Goal: Information Seeking & Learning: Learn about a topic

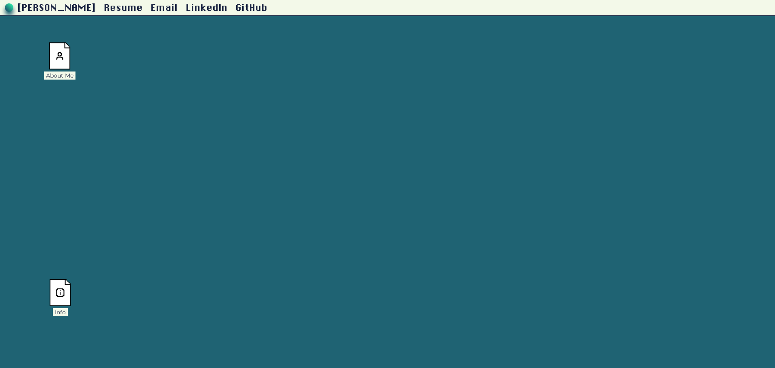
click at [56, 51] on img at bounding box center [60, 55] width 22 height 27
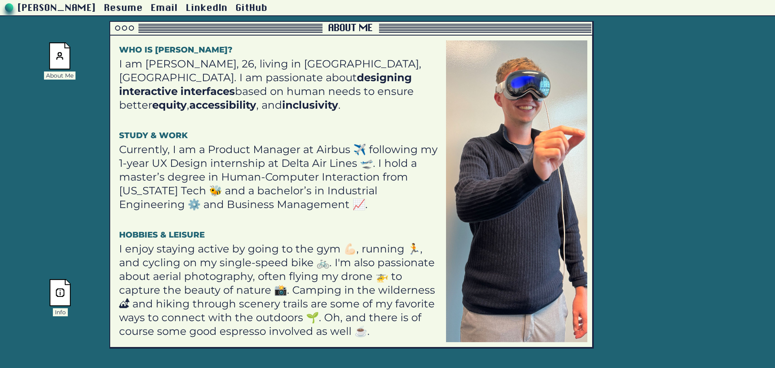
drag, startPoint x: 437, startPoint y: 37, endPoint x: 314, endPoint y: 29, distance: 123.8
click at [314, 29] on div at bounding box center [216, 28] width 212 height 9
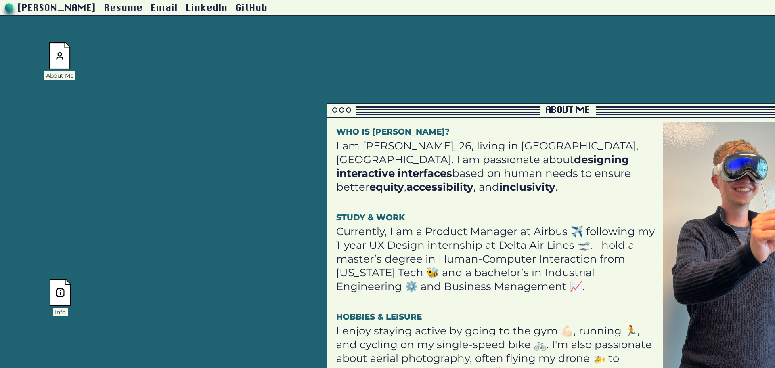
drag, startPoint x: 280, startPoint y: 71, endPoint x: 505, endPoint y: 155, distance: 239.9
click at [386, 154] on strong "designing interactive interfaces" at bounding box center [482, 166] width 293 height 27
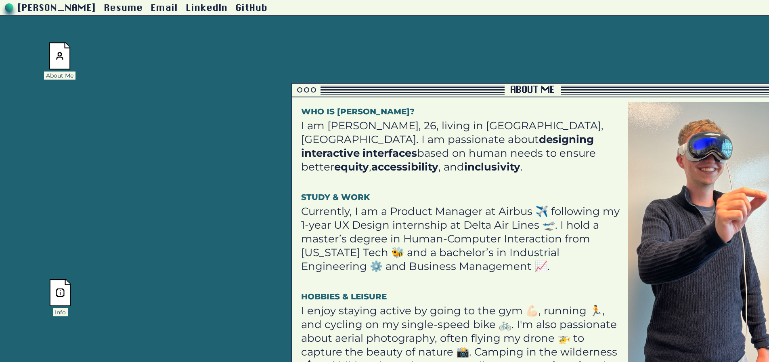
drag, startPoint x: 405, startPoint y: 168, endPoint x: 359, endPoint y: 131, distance: 58.3
click at [359, 134] on p "I am [PERSON_NAME], 26, living in [GEOGRAPHIC_DATA], [GEOGRAPHIC_DATA]. I am pa…" at bounding box center [461, 146] width 321 height 55
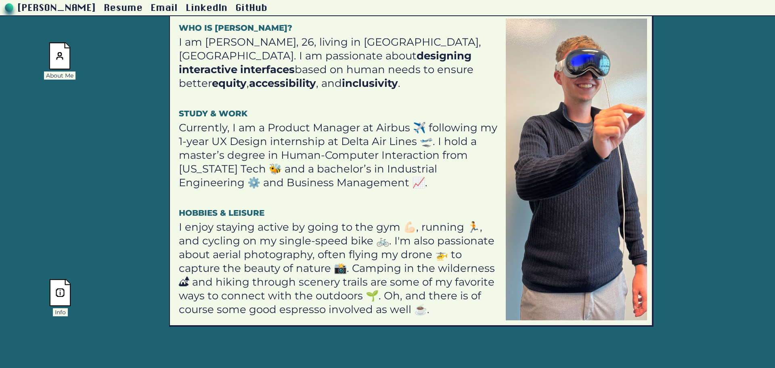
drag, startPoint x: 350, startPoint y: 128, endPoint x: 240, endPoint y: 59, distance: 130.1
click at [240, 59] on p "I am [PERSON_NAME], 26, living in [GEOGRAPHIC_DATA], [GEOGRAPHIC_DATA]. I am pa…" at bounding box center [339, 62] width 321 height 55
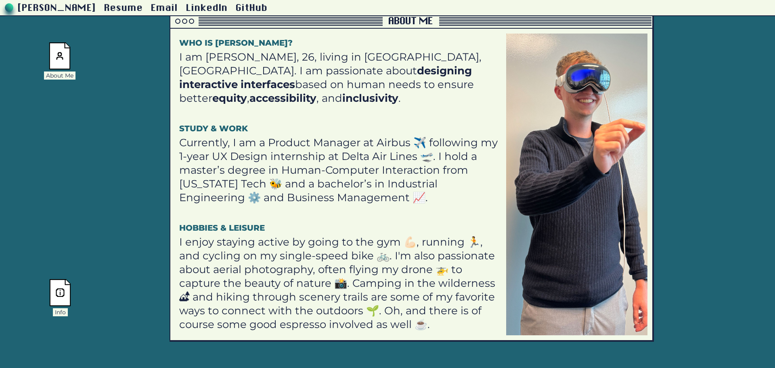
drag, startPoint x: 258, startPoint y: 111, endPoint x: 250, endPoint y: 138, distance: 28.5
click at [255, 134] on h4 "Study & Work" at bounding box center [339, 123] width 321 height 21
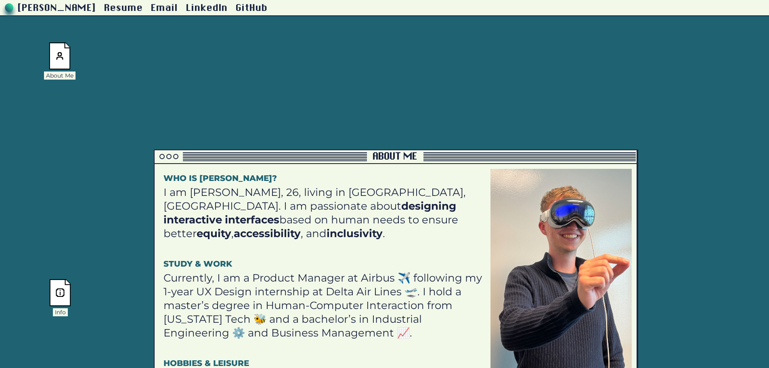
drag, startPoint x: 305, startPoint y: 216, endPoint x: 232, endPoint y: 247, distance: 79.4
click at [232, 247] on div "Who is [PERSON_NAME]? I am [PERSON_NAME], 26, living in [GEOGRAPHIC_DATA], [GEO…" at bounding box center [324, 320] width 331 height 302
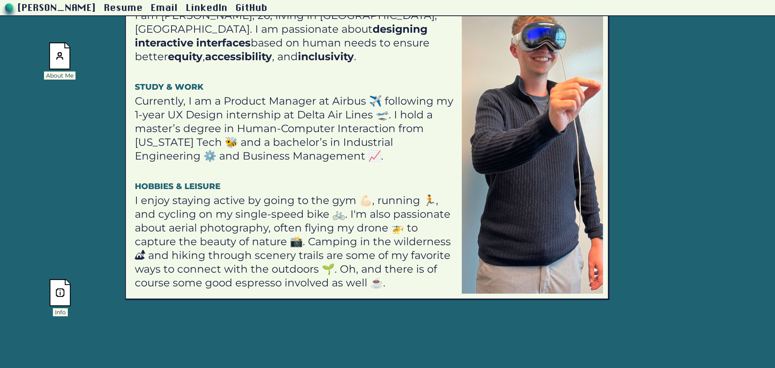
drag, startPoint x: 336, startPoint y: 254, endPoint x: 329, endPoint y: 197, distance: 57.0
click at [322, 189] on h4 "Hobbies & Leisure" at bounding box center [295, 181] width 321 height 21
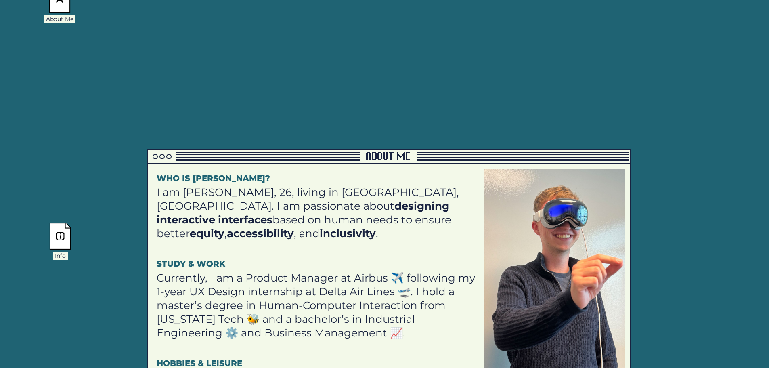
drag, startPoint x: 323, startPoint y: 199, endPoint x: 323, endPoint y: 350, distance: 150.6
click at [331, 311] on html "[PERSON_NAME] Resume Email LinkedIn GitHub About Me Info Project Archive Hi the…" at bounding box center [384, 127] width 769 height 368
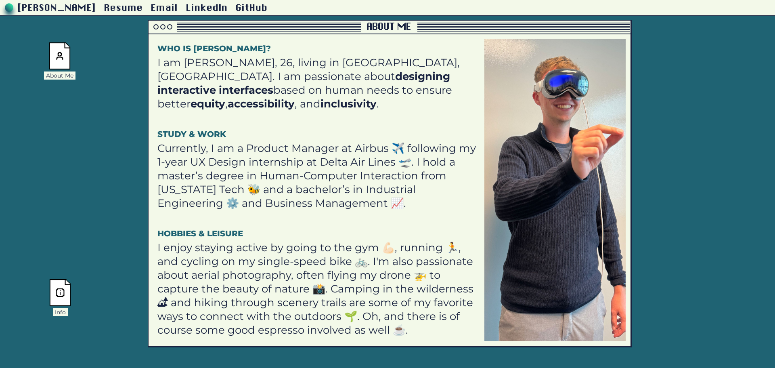
drag, startPoint x: 329, startPoint y: 243, endPoint x: 329, endPoint y: 224, distance: 19.0
click at [329, 224] on h4 "Hobbies & Leisure" at bounding box center [317, 228] width 321 height 21
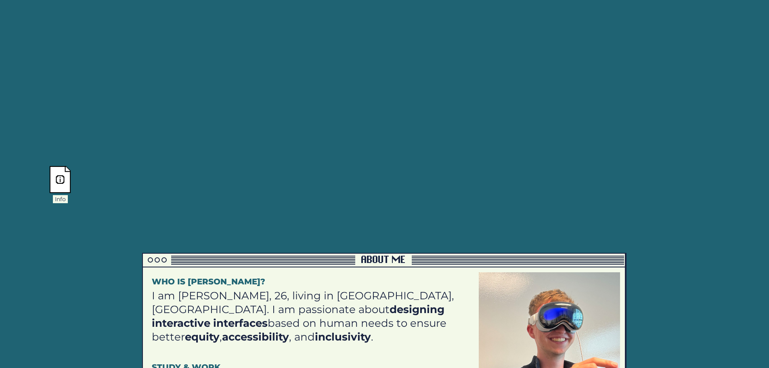
drag, startPoint x: 316, startPoint y: 155, endPoint x: 311, endPoint y: 221, distance: 66.4
click at [308, 255] on html "[PERSON_NAME] Resume Email LinkedIn GitHub About Me Info Project Archive Hi the…" at bounding box center [384, 71] width 769 height 368
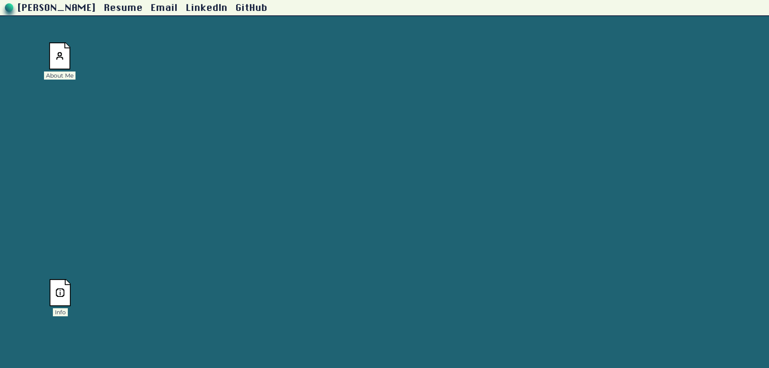
click at [72, 297] on div "Info" at bounding box center [60, 297] width 32 height 37
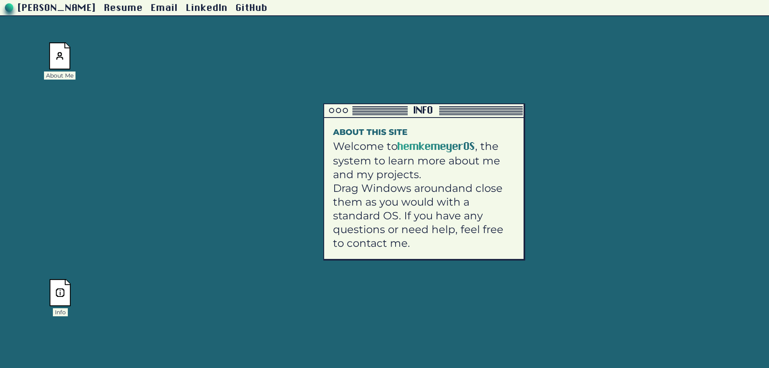
scroll to position [161, 0]
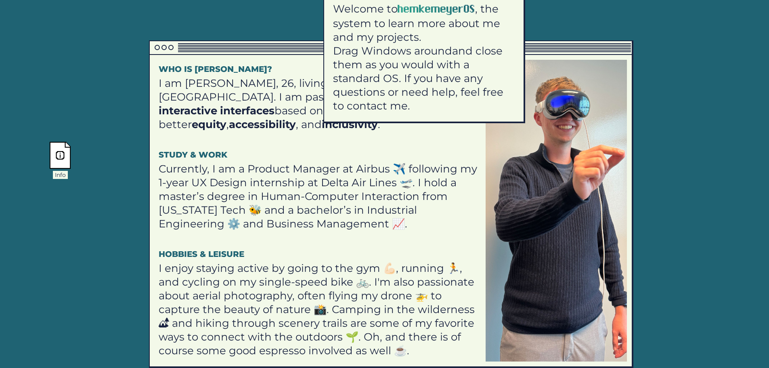
drag, startPoint x: 370, startPoint y: 226, endPoint x: 375, endPoint y: 37, distance: 189.8
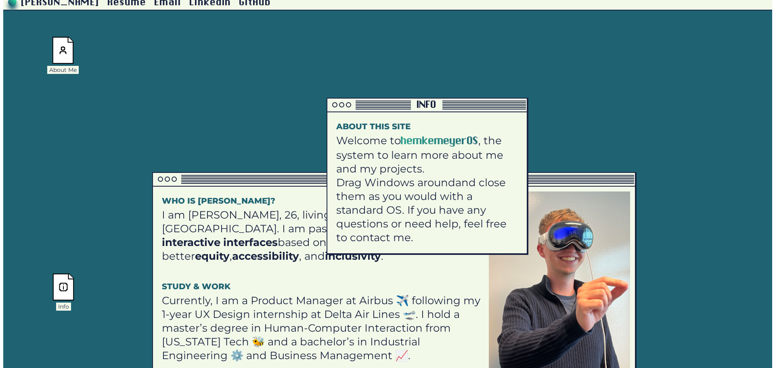
scroll to position [0, 0]
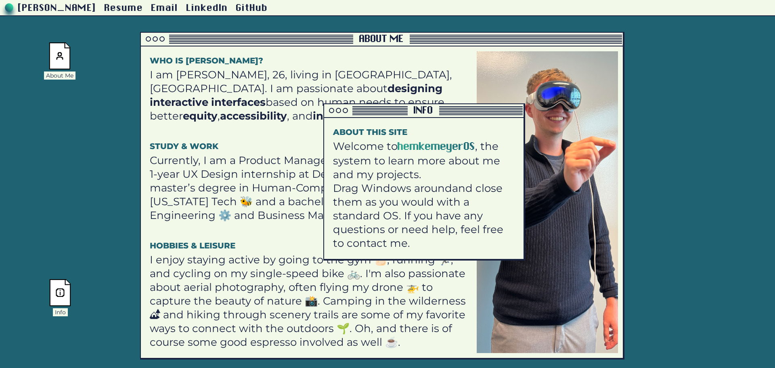
drag, startPoint x: 267, startPoint y: 185, endPoint x: 258, endPoint y: 39, distance: 146.0
click at [258, 39] on div at bounding box center [247, 39] width 212 height 9
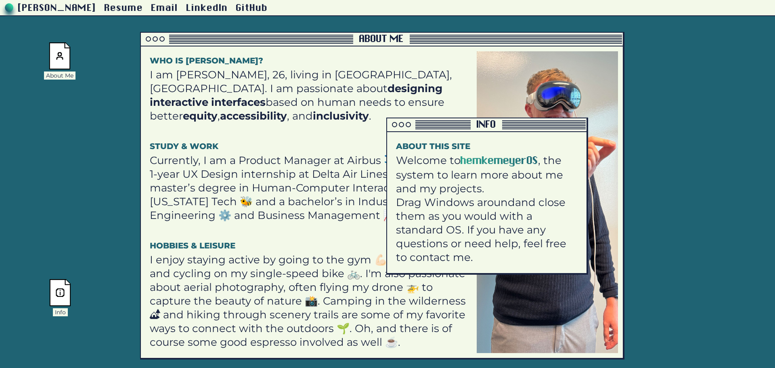
drag, startPoint x: 373, startPoint y: 109, endPoint x: 452, endPoint y: 96, distance: 80.2
click at [386, 120] on div at bounding box center [429, 124] width 84 height 9
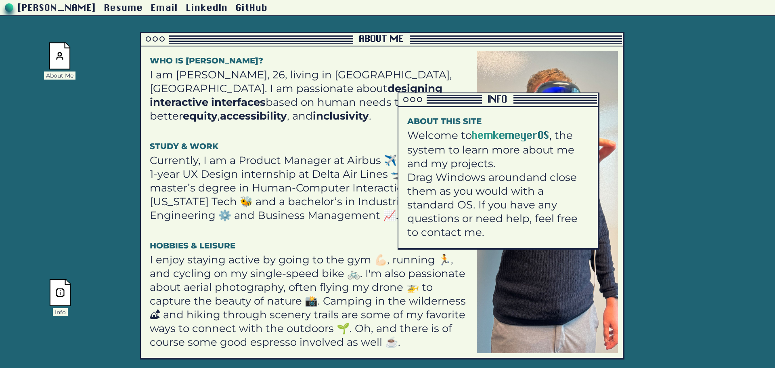
click at [386, 97] on div at bounding box center [412, 99] width 28 height 10
click at [386, 99] on div at bounding box center [405, 99] width 5 height 5
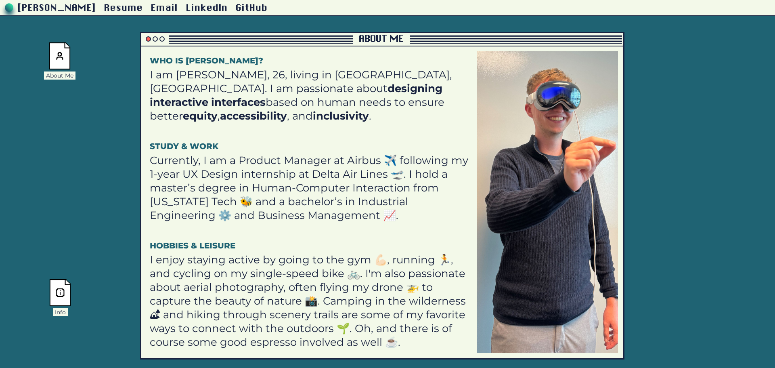
click at [149, 39] on div at bounding box center [148, 38] width 5 height 5
